Goal: Information Seeking & Learning: Learn about a topic

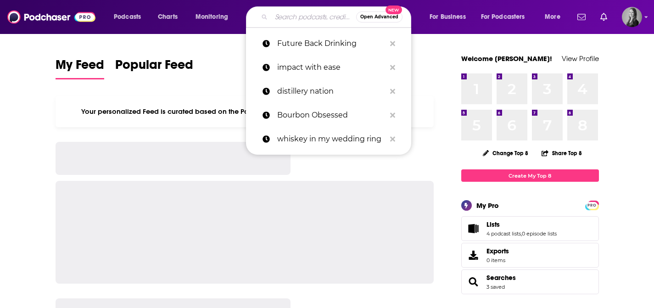
click at [289, 14] on input "Search podcasts, credits, & more..." at bounding box center [313, 17] width 85 height 15
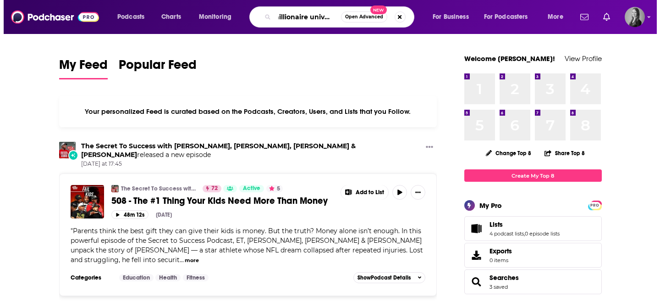
scroll to position [0, 12]
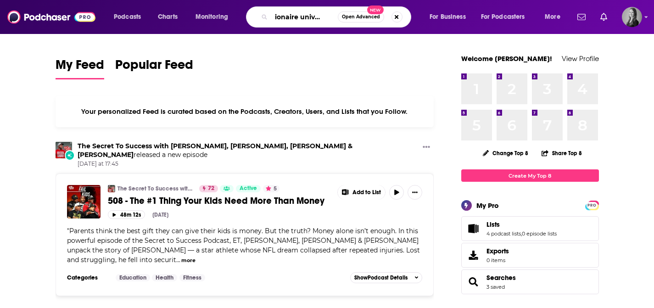
type input "millionaire university"
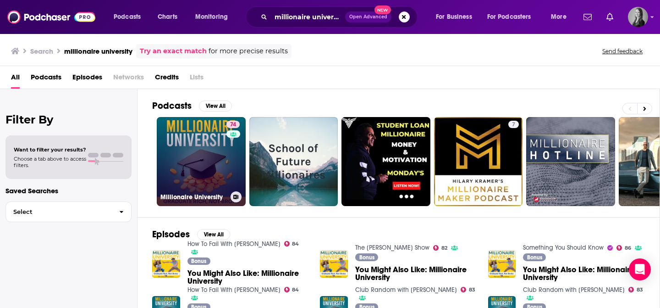
click at [206, 153] on link "74 Millionaire University" at bounding box center [201, 161] width 89 height 89
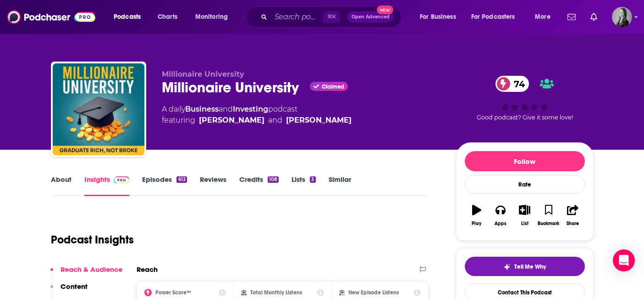
click at [160, 176] on link "Episodes 613" at bounding box center [164, 185] width 44 height 21
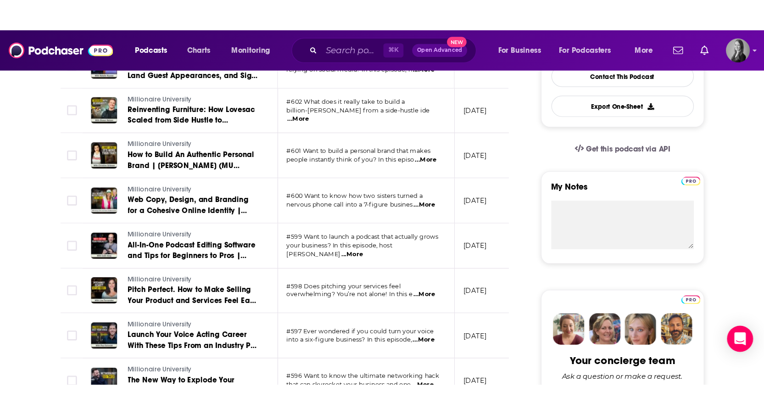
scroll to position [255, 0]
